Goal: Task Accomplishment & Management: Use online tool/utility

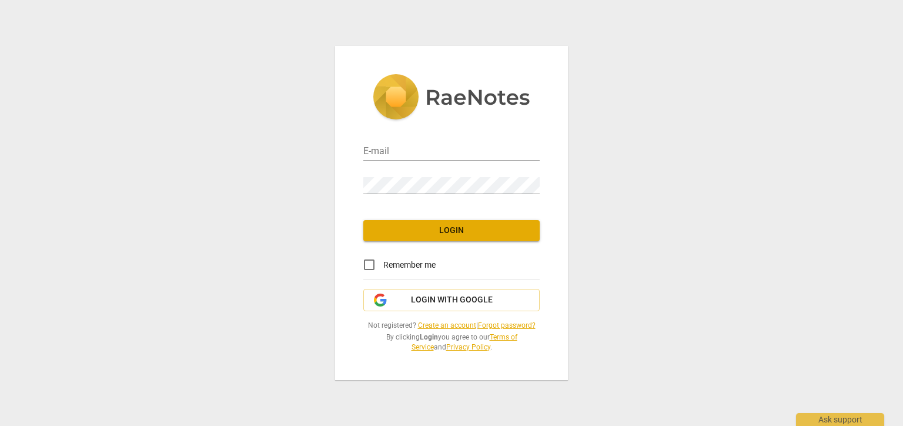
click at [449, 139] on div "E-mail" at bounding box center [451, 147] width 176 height 26
click at [446, 152] on input "email" at bounding box center [451, 151] width 176 height 17
type input "[EMAIL_ADDRESS][DOMAIN_NAME]"
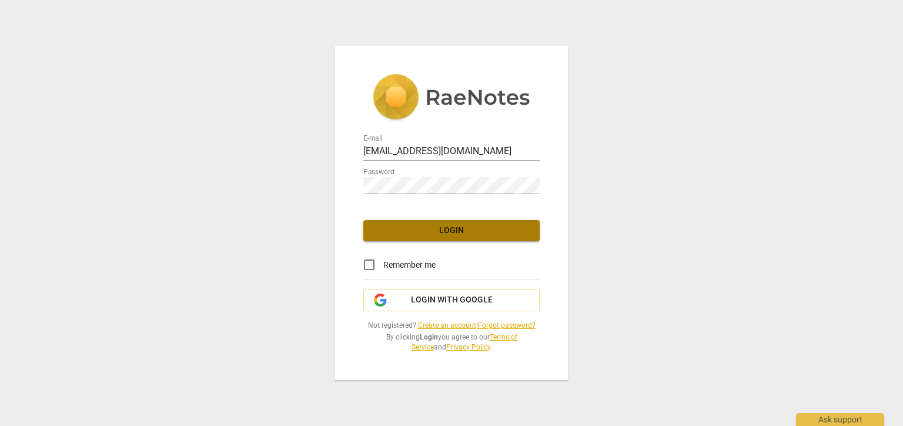
click at [452, 233] on span "Login" at bounding box center [452, 231] width 158 height 12
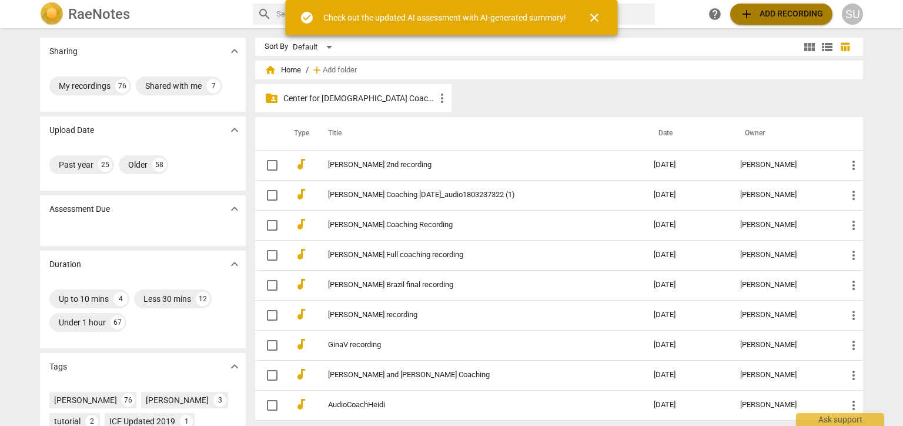
click at [771, 16] on span "add Add recording" at bounding box center [781, 14] width 83 height 14
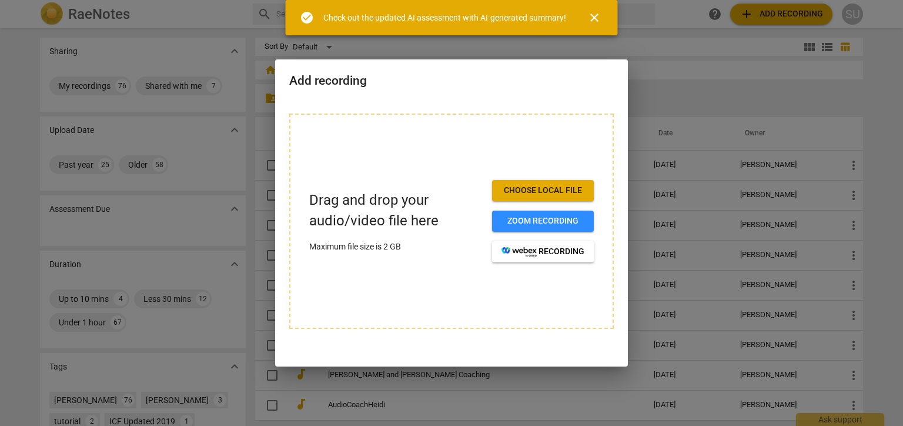
click at [546, 190] on span "Choose local file" at bounding box center [542, 191] width 83 height 12
click at [553, 190] on span "Choose local file" at bounding box center [542, 191] width 83 height 12
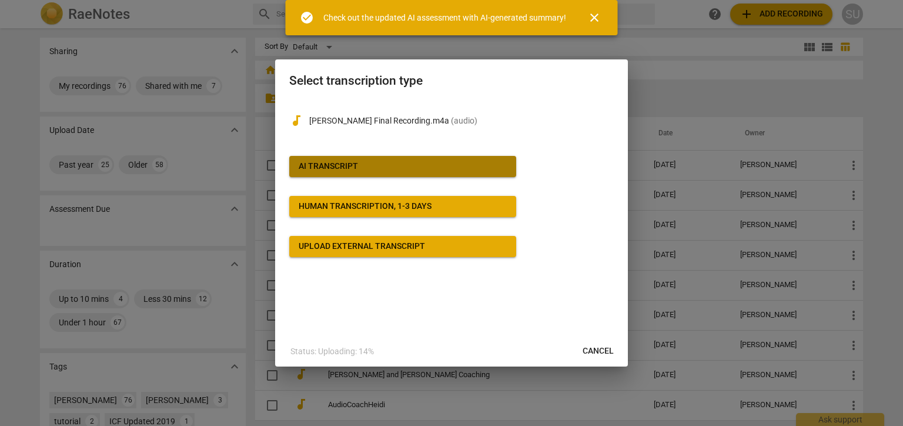
click at [329, 168] on div "AI Transcript" at bounding box center [328, 166] width 59 height 12
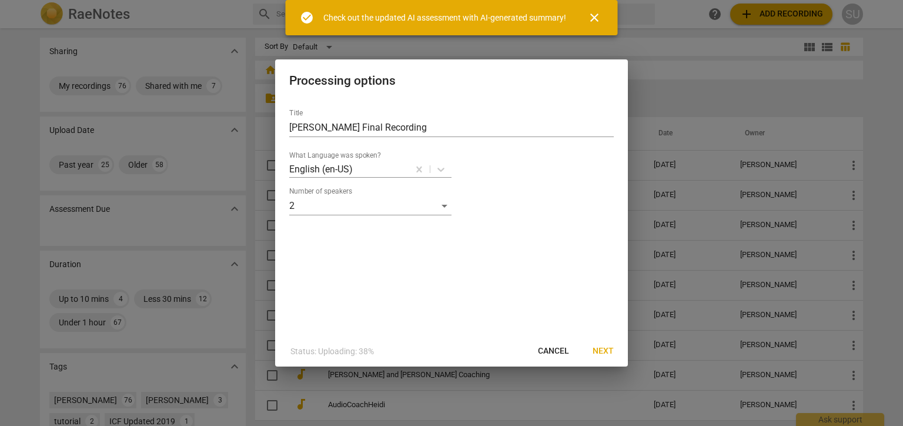
click at [604, 350] on span "Next" at bounding box center [603, 351] width 21 height 12
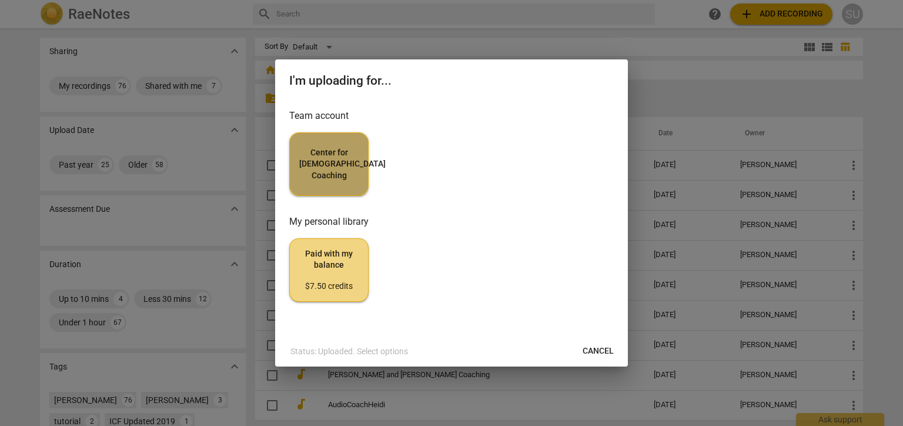
click at [317, 165] on span "Center for [DEMOGRAPHIC_DATA] Coaching" at bounding box center [328, 164] width 59 height 35
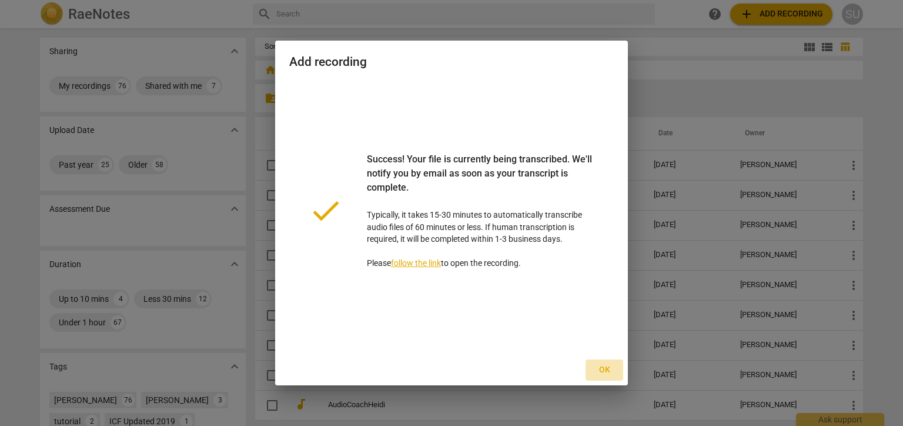
click at [608, 372] on span "Ok" at bounding box center [604, 370] width 19 height 12
